Goal: Information Seeking & Learning: Learn about a topic

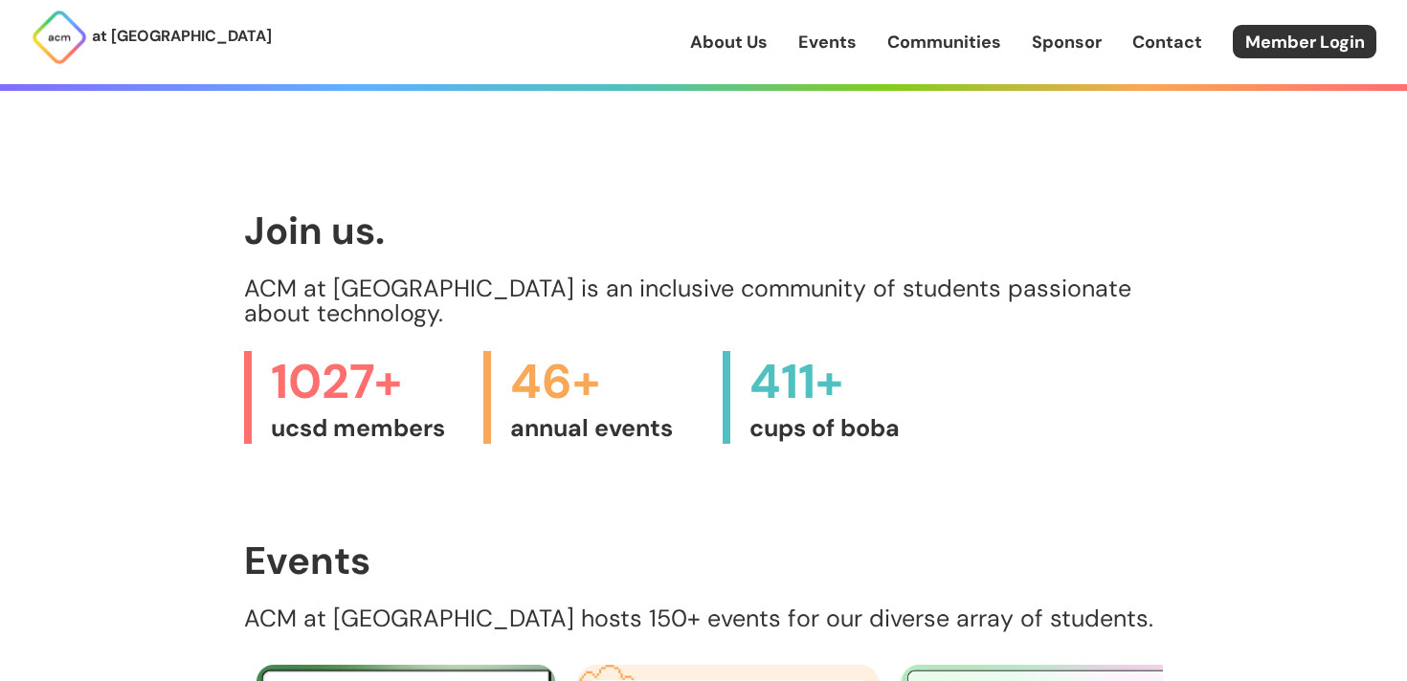
scroll to position [565, 0]
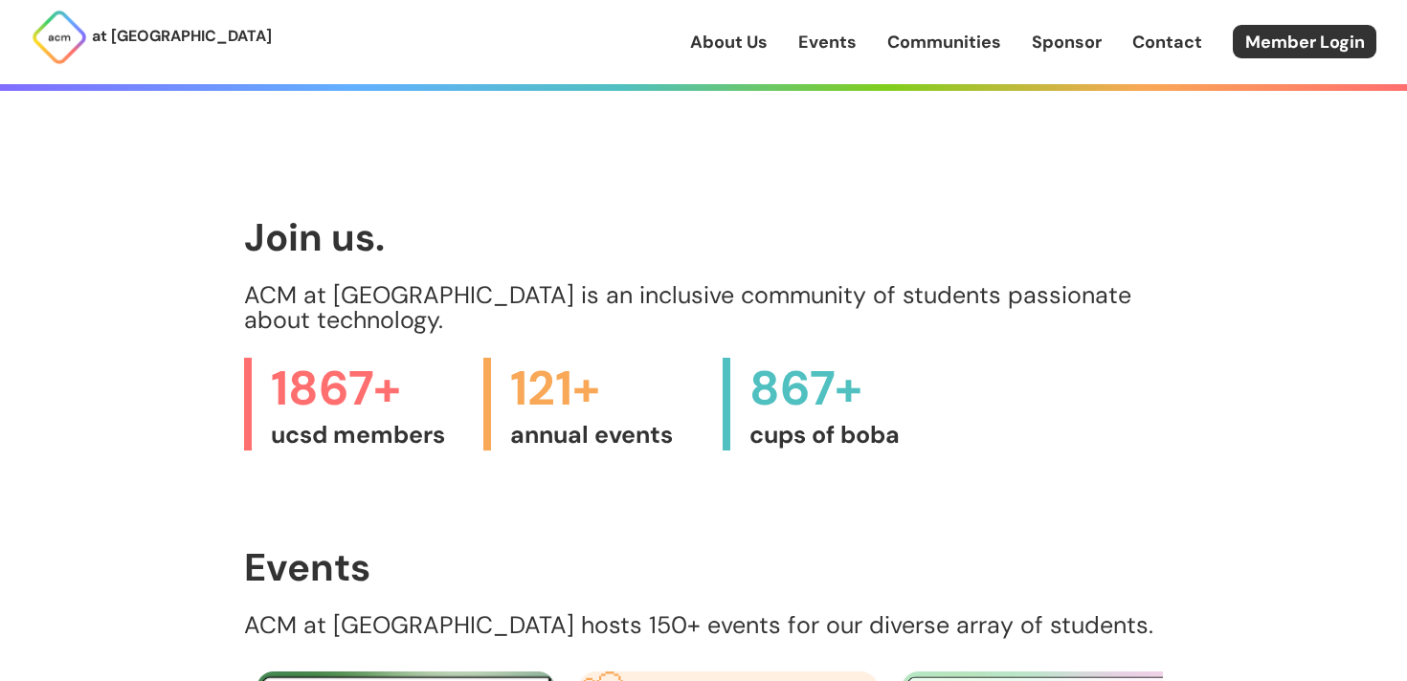
click at [156, 56] on link "at [GEOGRAPHIC_DATA]" at bounding box center [151, 37] width 241 height 57
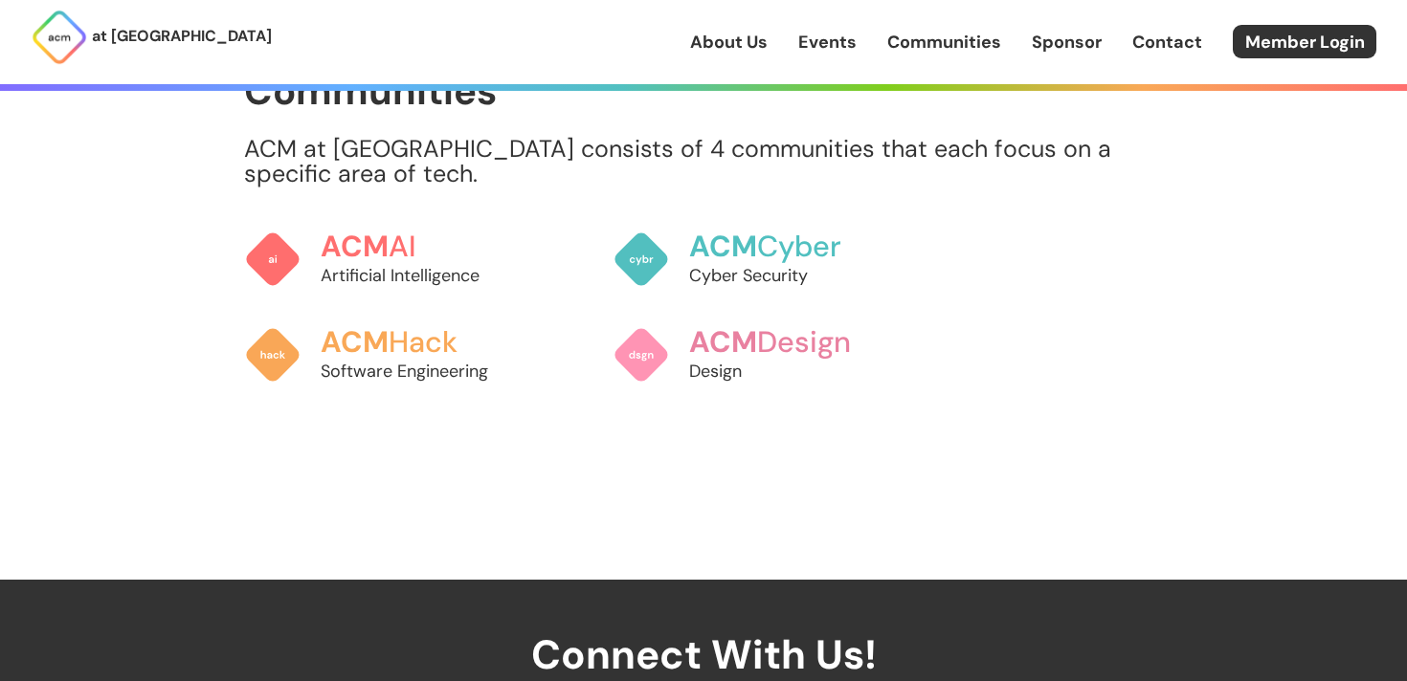
scroll to position [1575, 0]
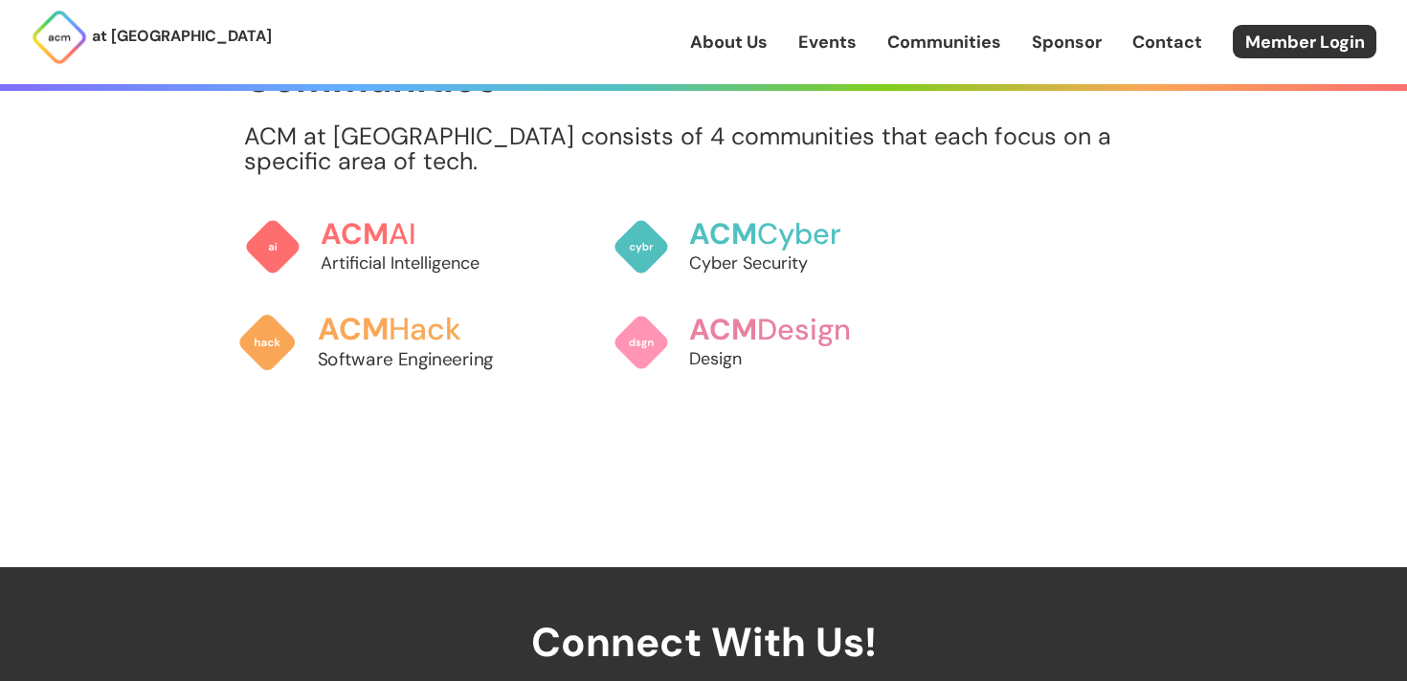
click at [404, 317] on h3 "ACM Hack" at bounding box center [424, 329] width 212 height 33
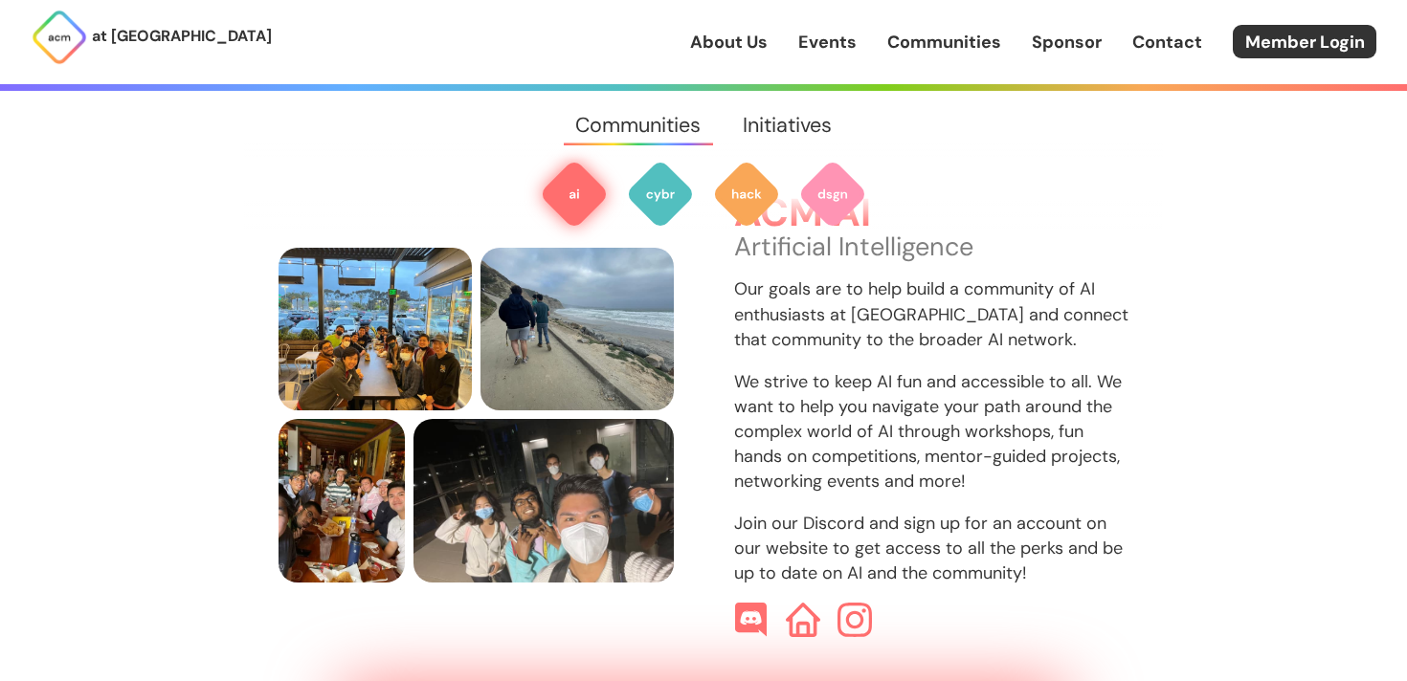
scroll to position [666, 0]
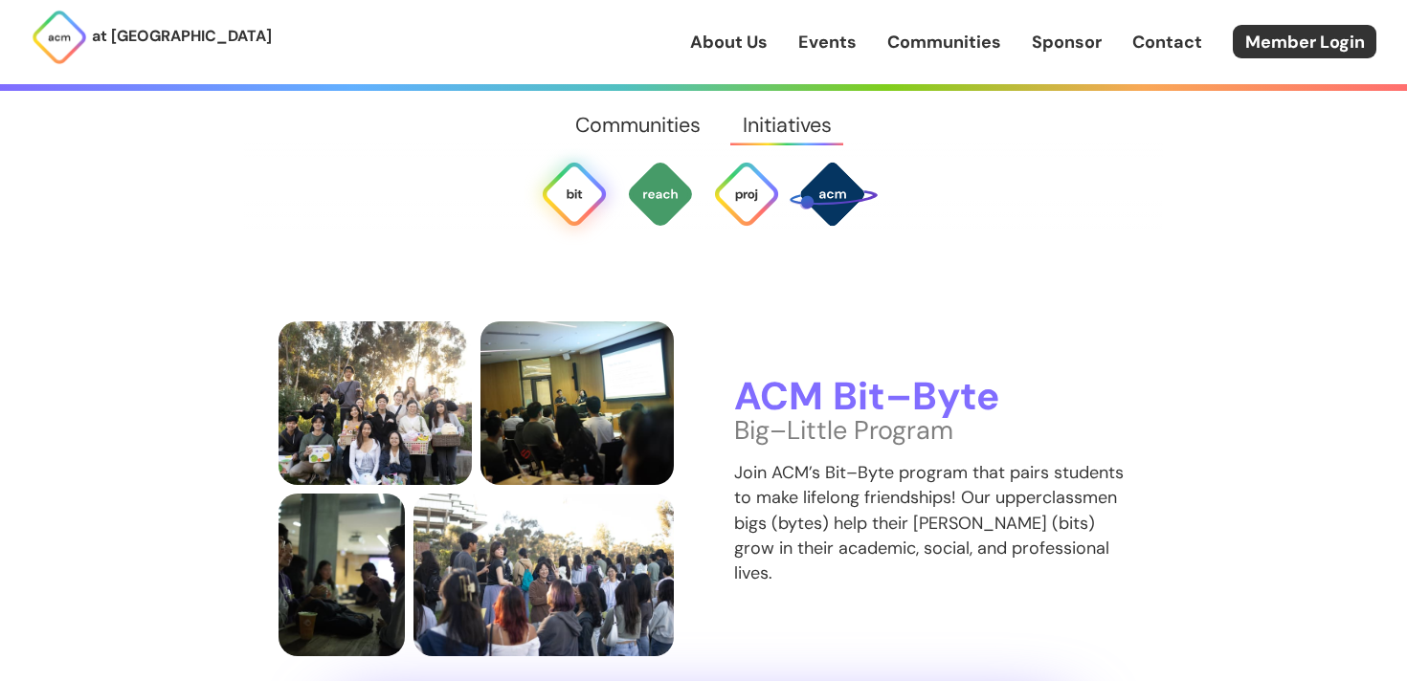
click at [883, 460] on p "Join ACM’s Bit–Byte program that pairs students to make lifelong friendships! O…" at bounding box center [931, 522] width 395 height 124
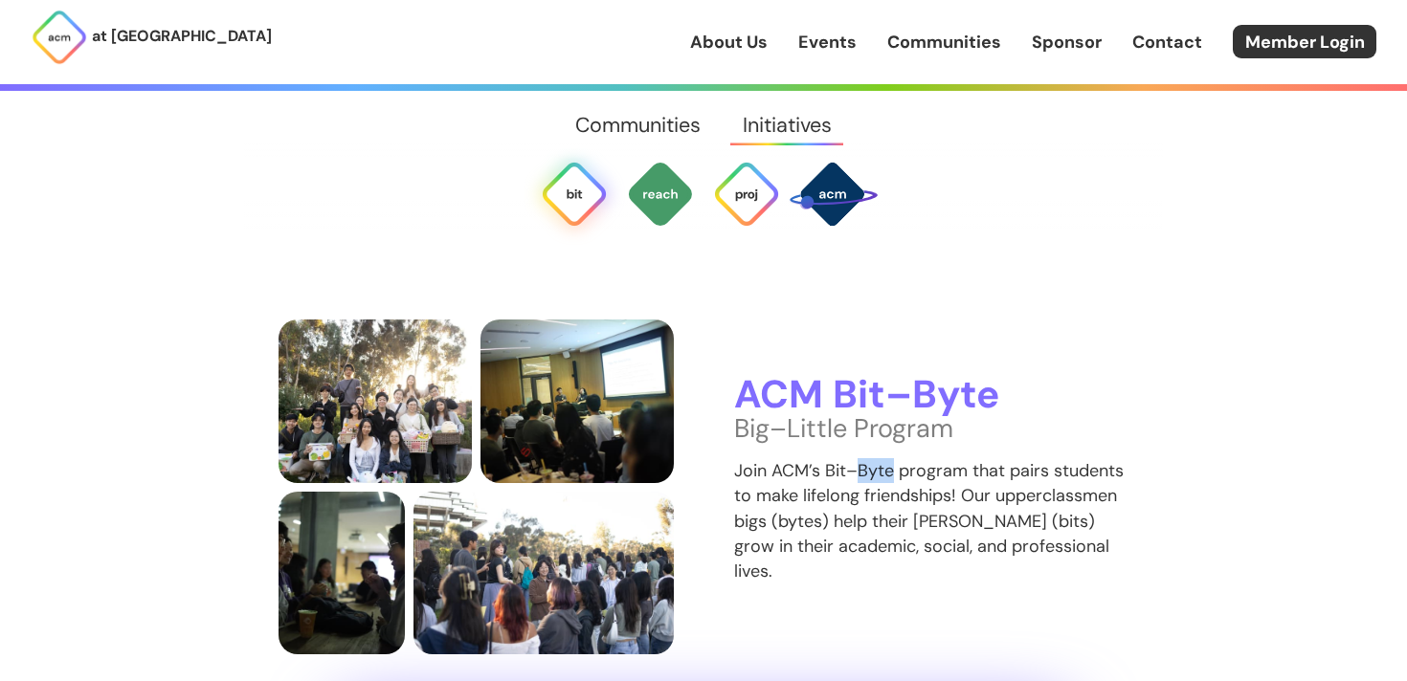
click at [883, 458] on p "Join ACM’s Bit–Byte program that pairs students to make lifelong friendships! O…" at bounding box center [931, 520] width 395 height 124
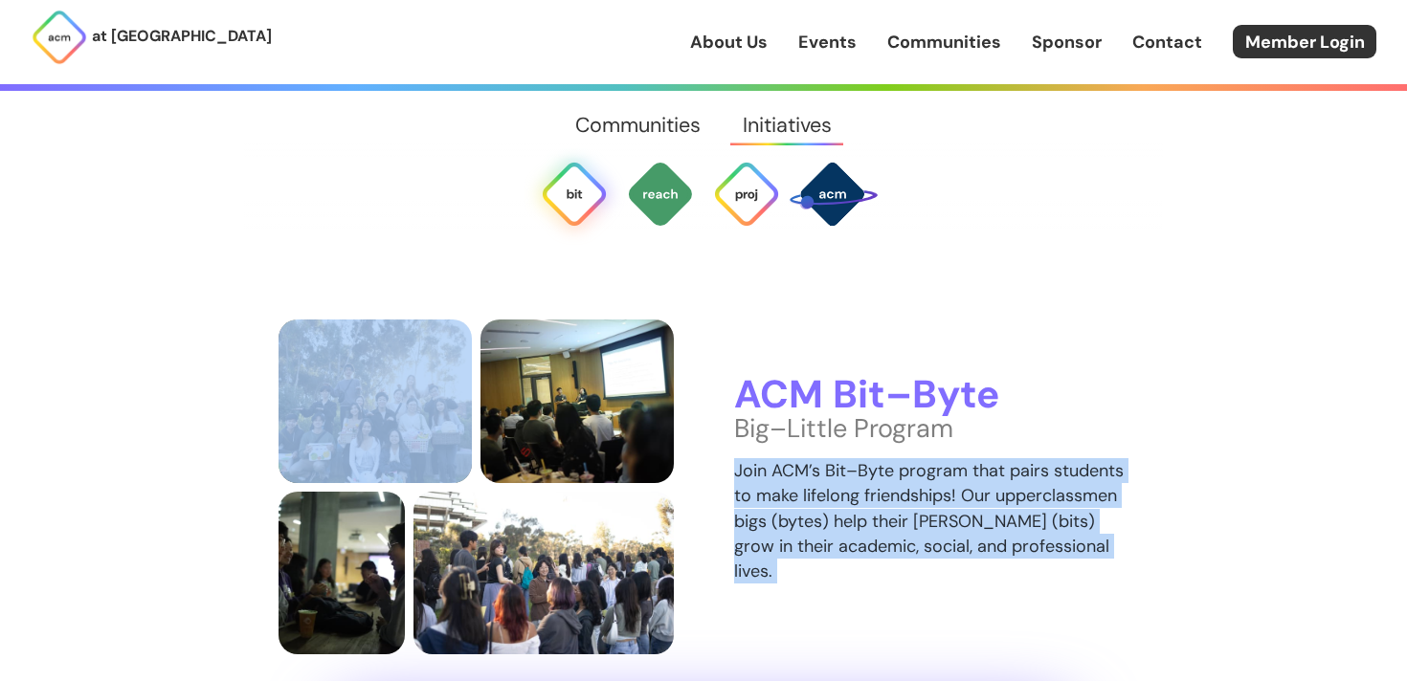
click at [883, 458] on p "Join ACM’s Bit–Byte program that pairs students to make lifelong friendships! O…" at bounding box center [931, 520] width 395 height 124
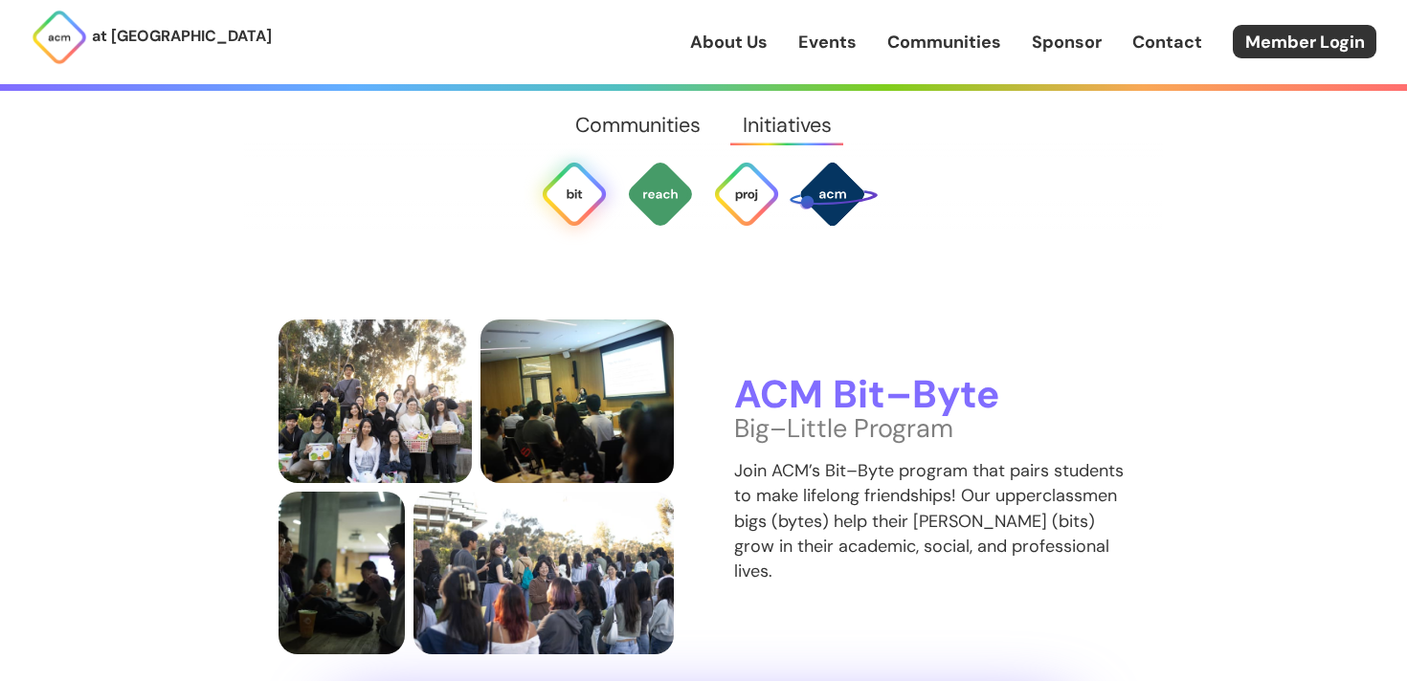
click at [897, 458] on p "Join ACM’s Bit–Byte program that pairs students to make lifelong friendships! O…" at bounding box center [931, 520] width 395 height 124
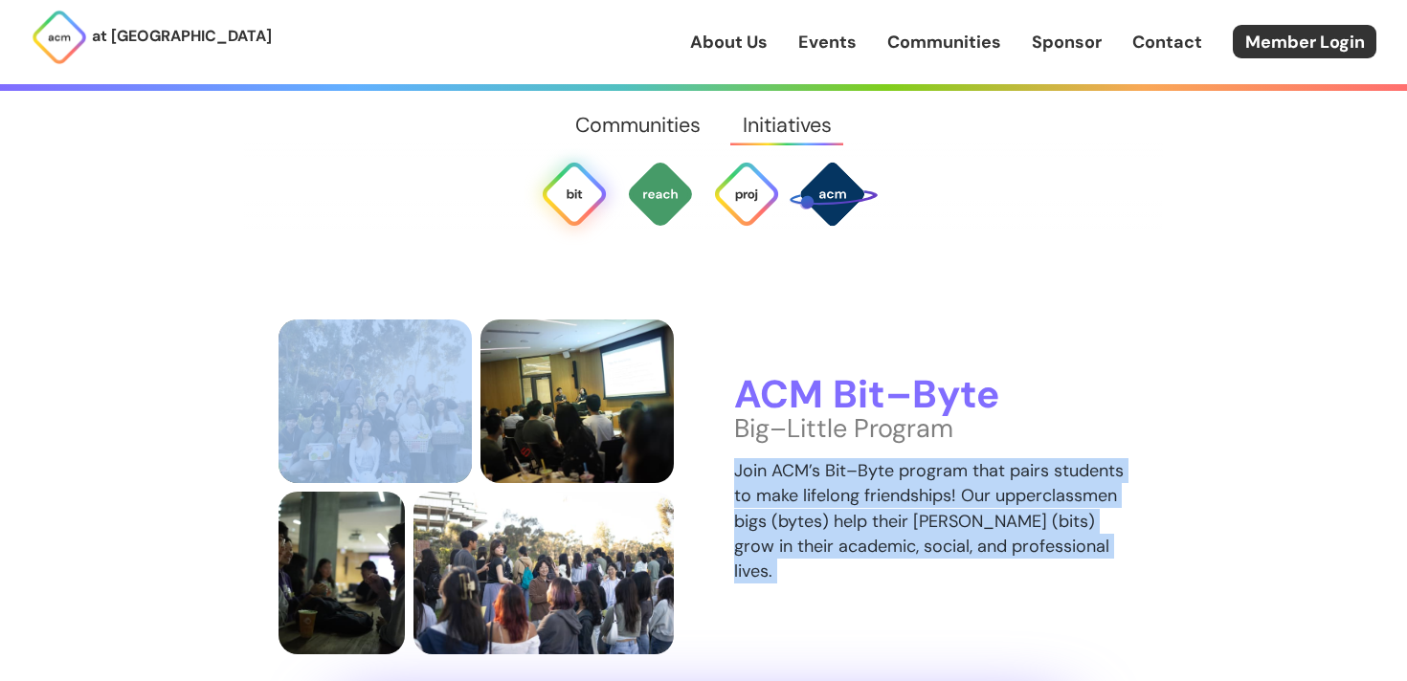
click at [897, 458] on p "Join ACM’s Bit–Byte program that pairs students to make lifelong friendships! O…" at bounding box center [931, 520] width 395 height 124
click at [896, 458] on p "Join ACM’s Bit–Byte program that pairs students to make lifelong friendships! O…" at bounding box center [931, 520] width 395 height 124
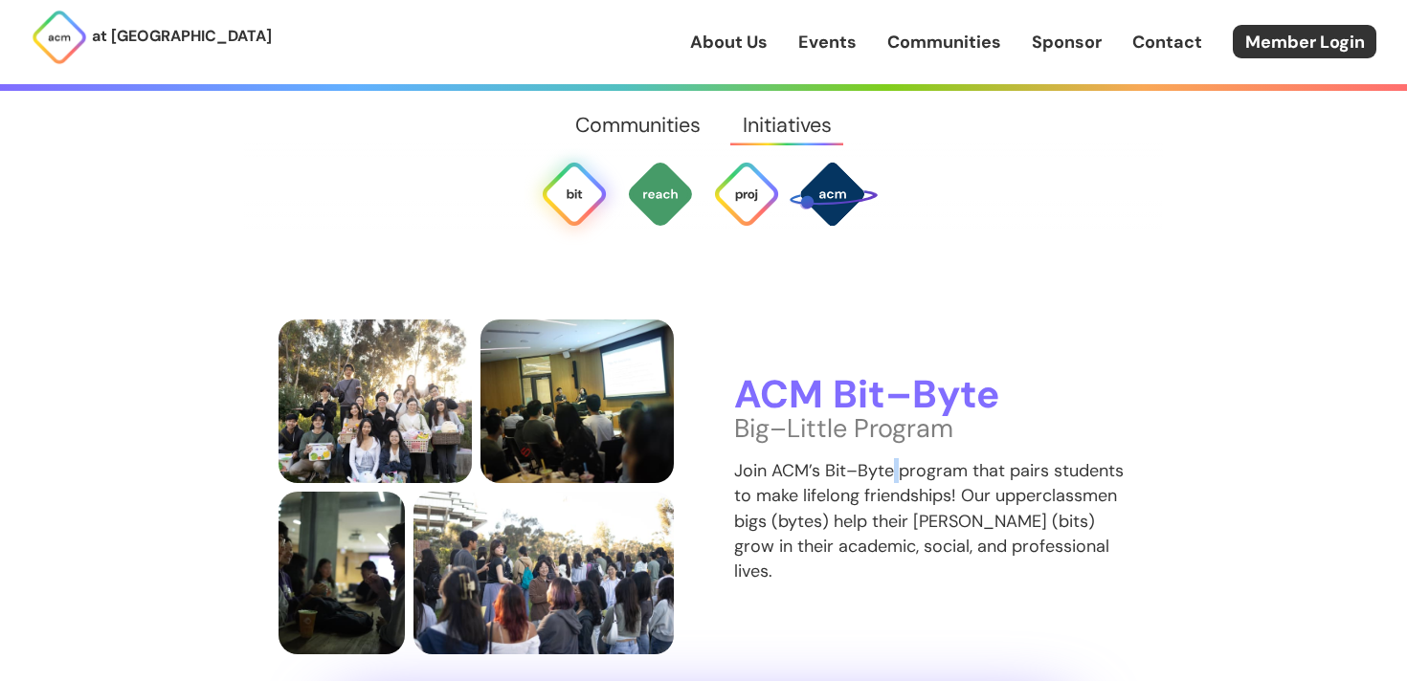
click at [896, 458] on p "Join ACM’s Bit–Byte program that pairs students to make lifelong friendships! O…" at bounding box center [931, 520] width 395 height 124
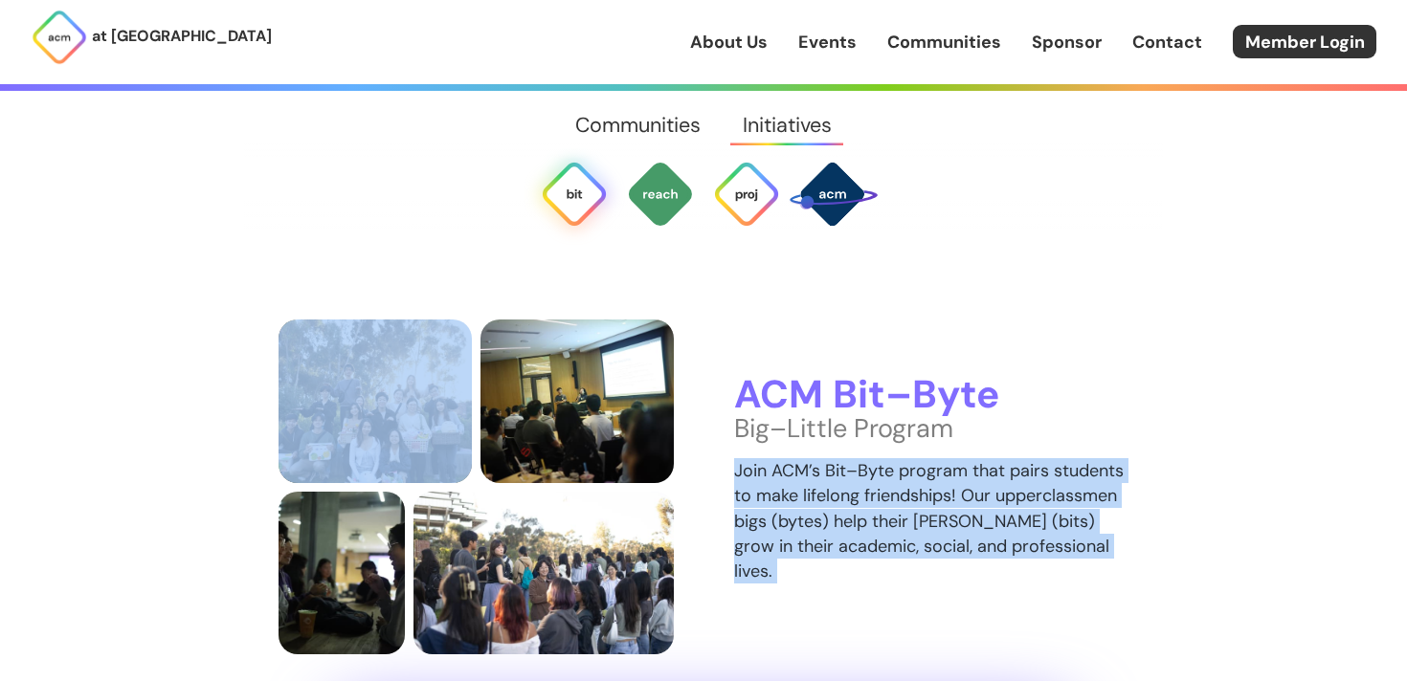
click at [896, 458] on p "Join ACM’s Bit–Byte program that pairs students to make lifelong friendships! O…" at bounding box center [931, 520] width 395 height 124
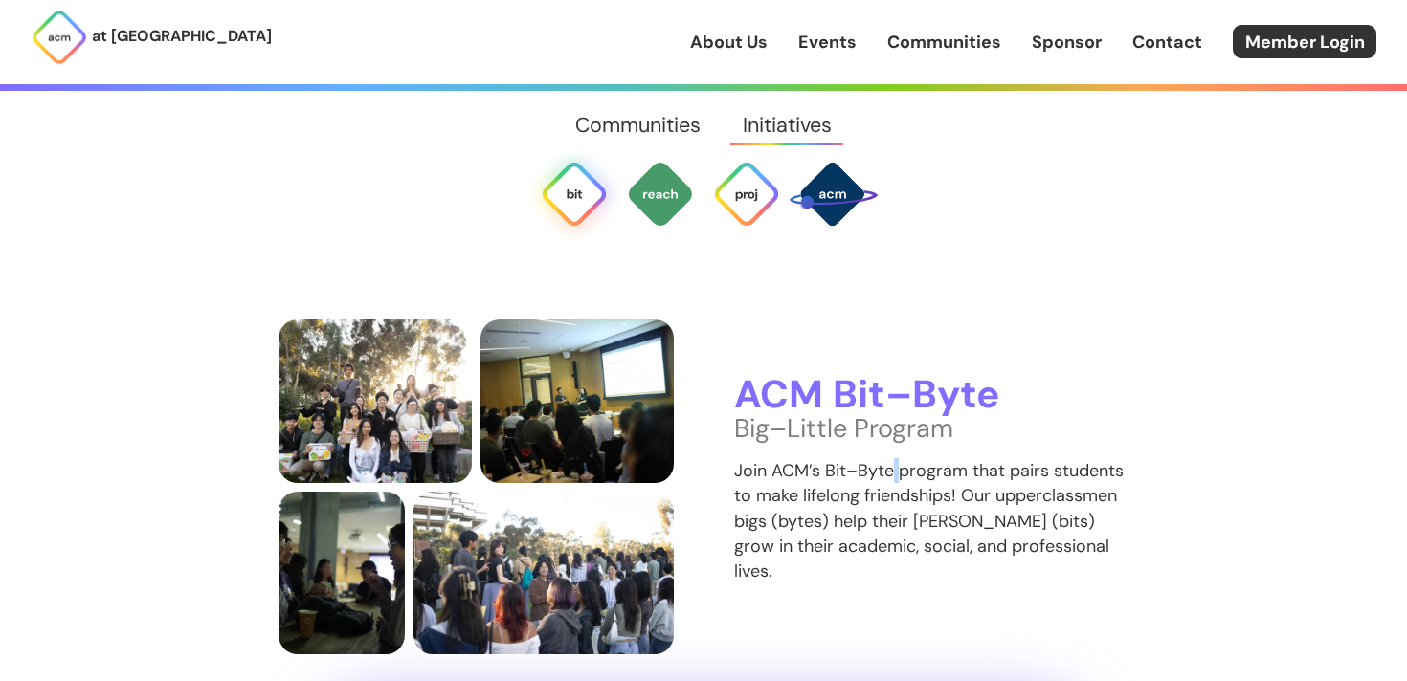
click at [896, 458] on p "Join ACM’s Bit–Byte program that pairs students to make lifelong friendships! O…" at bounding box center [931, 520] width 395 height 124
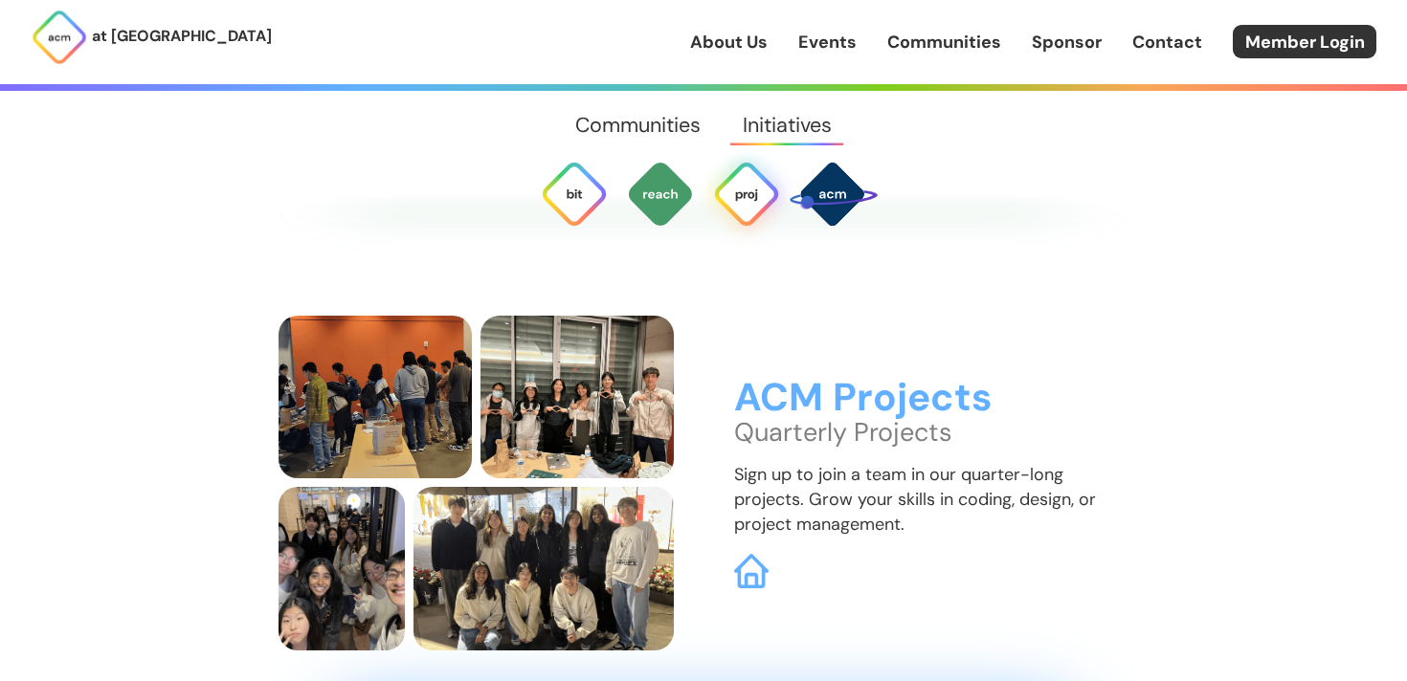
scroll to position [4826, 0]
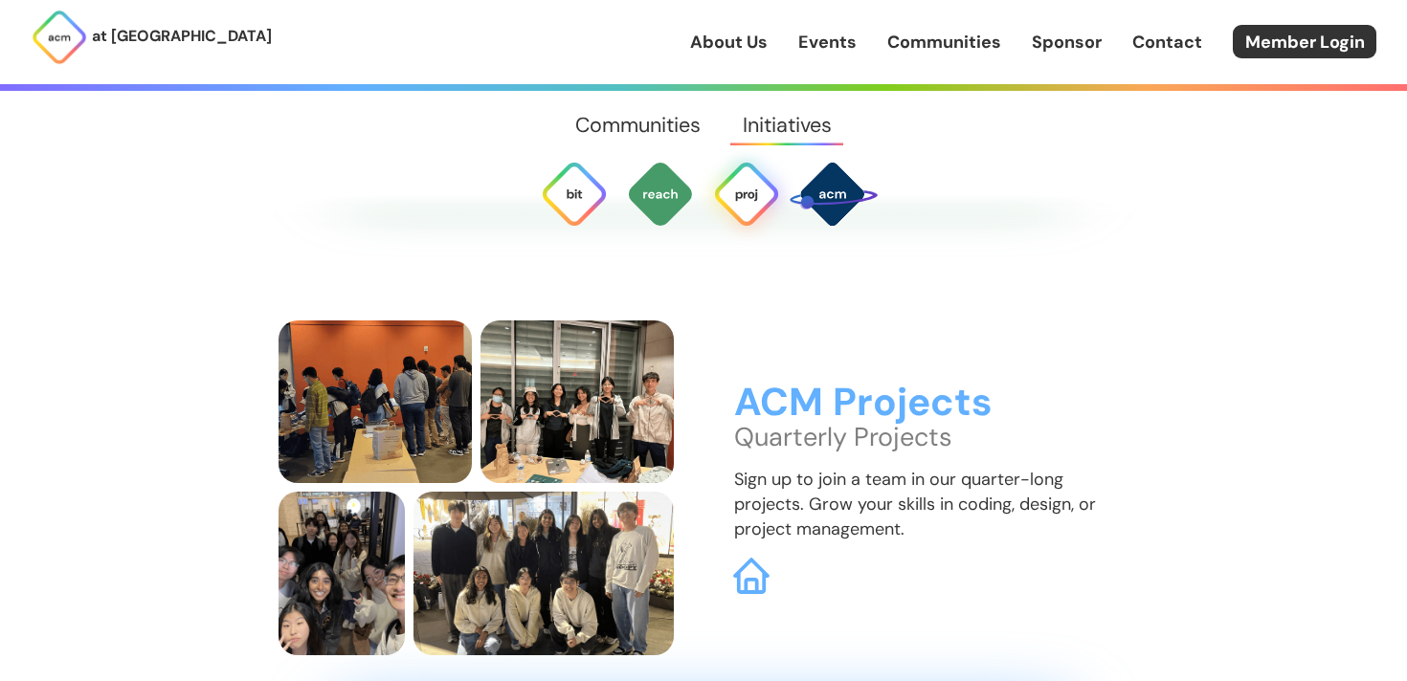
click at [746, 558] on img at bounding box center [751, 576] width 36 height 36
